Goal: Use online tool/utility: Utilize a website feature to perform a specific function

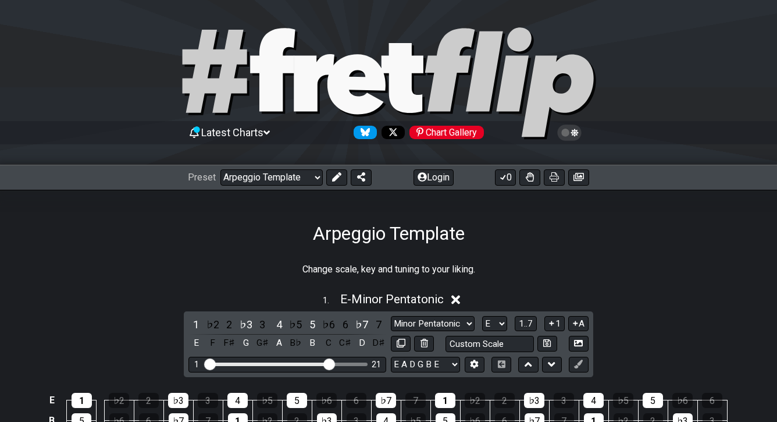
select select "/023330804210"
select select "Minor Pentatonic"
select select "E"
select select "D"
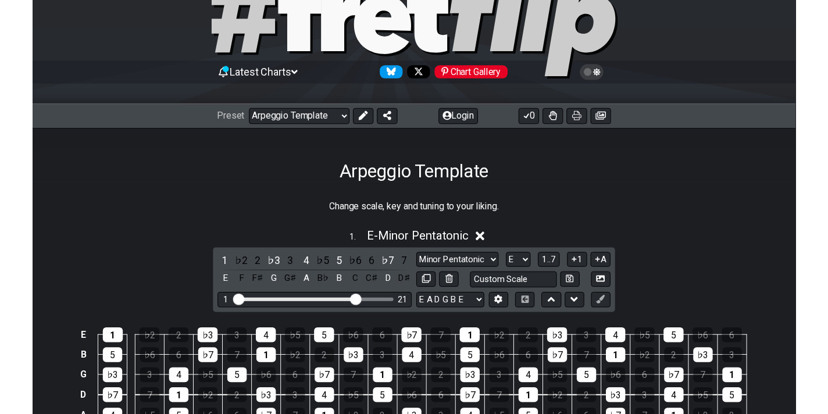
scroll to position [74, 0]
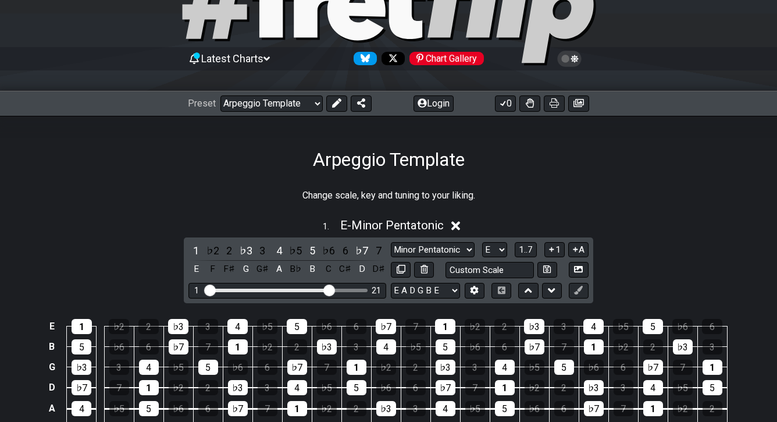
click at [546, 104] on div "Latest Charts Chart Gallery The Internet Guitar fretboard tool - view and edit …" at bounding box center [388, 385] width 777 height 919
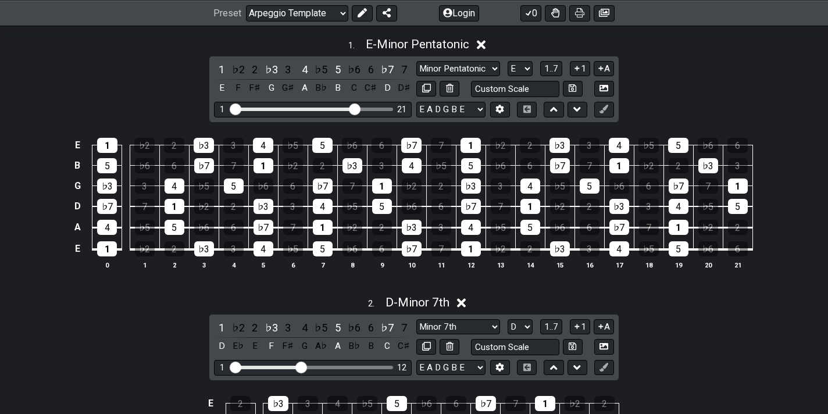
scroll to position [234, 0]
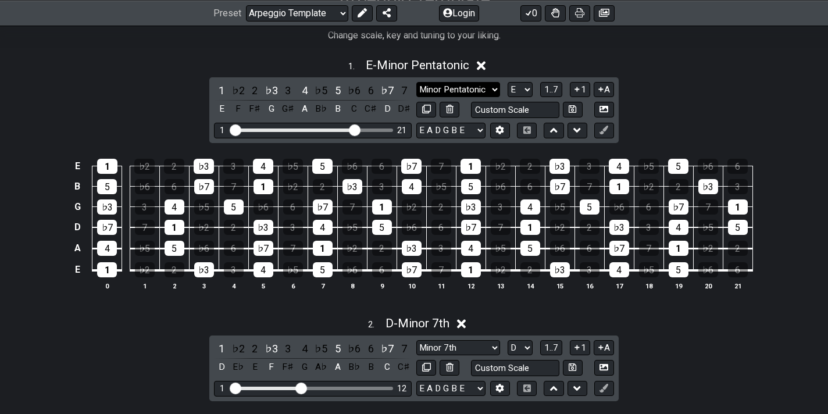
select select "Major Pentatonic"
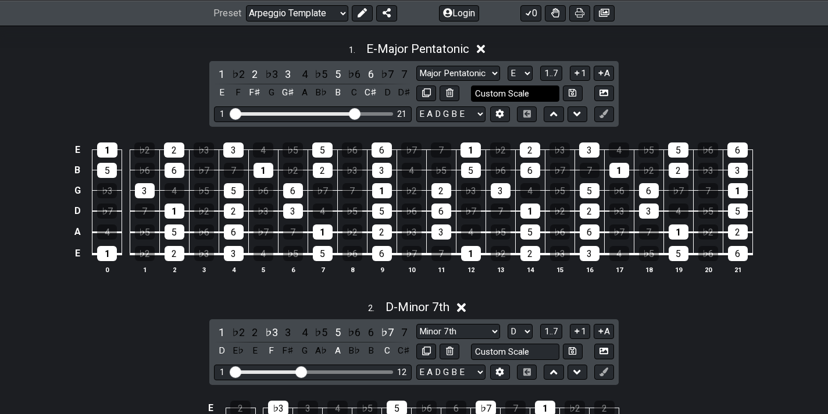
scroll to position [246, 0]
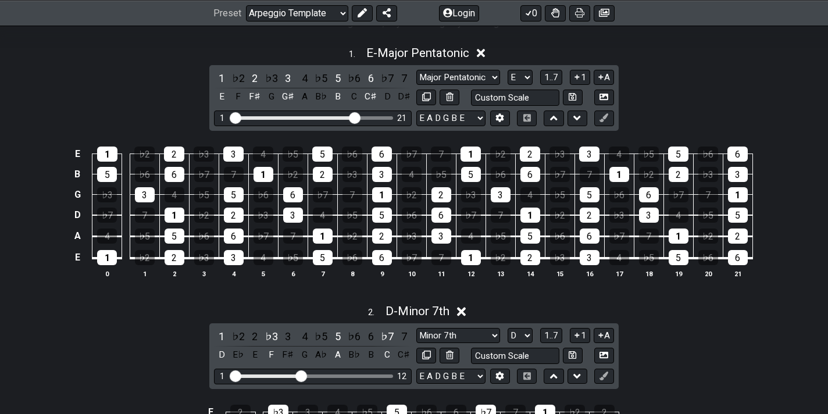
click at [463, 313] on icon at bounding box center [461, 312] width 9 height 9
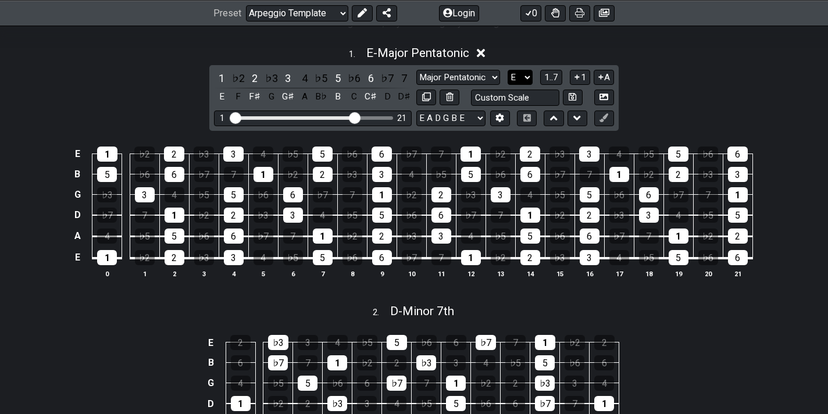
select select "G"
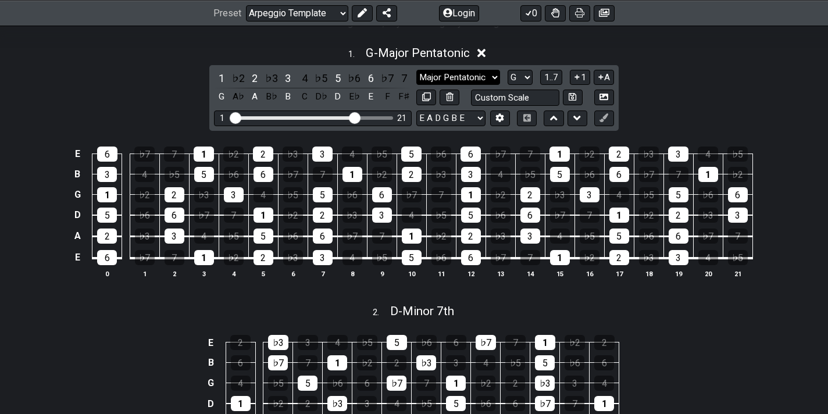
select select "Minor Pentatonic"
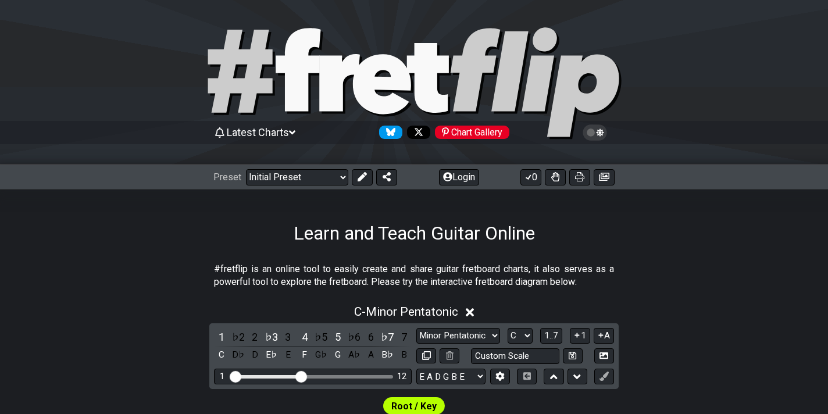
scroll to position [246, 0]
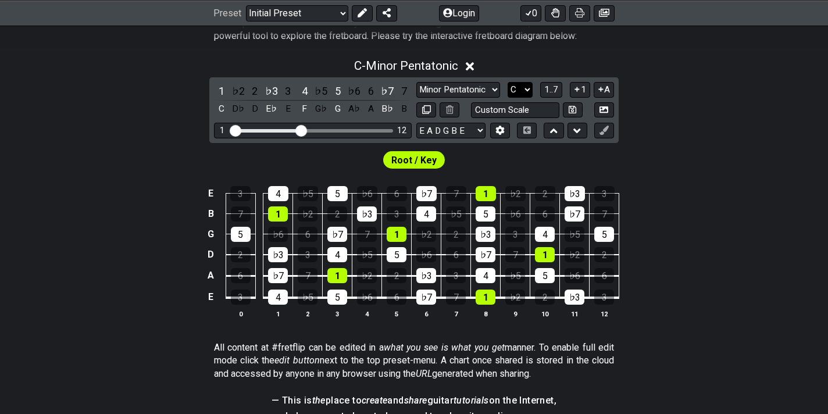
select select "A"
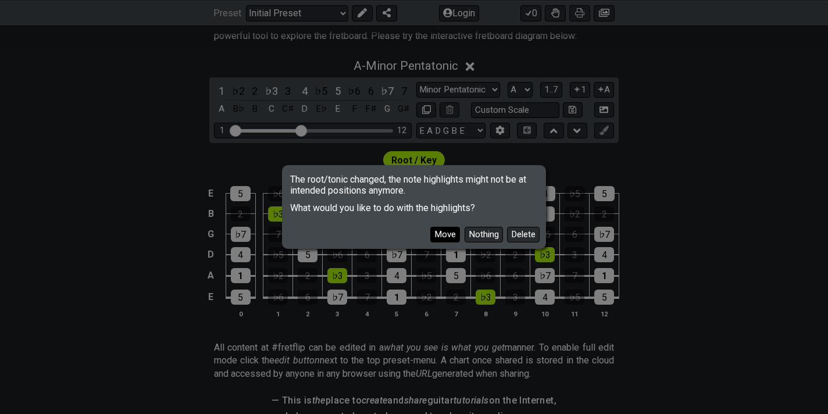
click at [444, 237] on button "Move" at bounding box center [445, 235] width 30 height 16
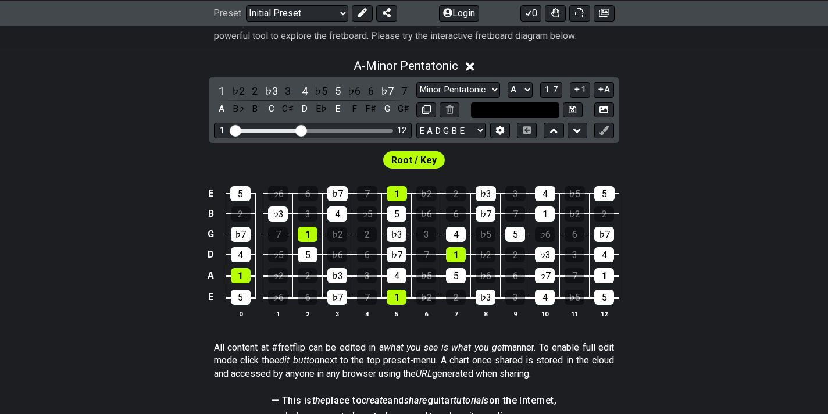
click at [539, 109] on input "text" at bounding box center [515, 110] width 88 height 16
type input "Custom Scale"
click at [744, 196] on div "E 5 ♭6 6 ♭7 7 1 ♭2 2 ♭3 3 4 ♭5 5 B 2 ♭3 3 4 ♭5 5 ♭6 6 ♭7 7 1 ♭2 2 G ♭7 7 1 ♭2 2…" at bounding box center [414, 252] width 828 height 163
